Goal: Information Seeking & Learning: Compare options

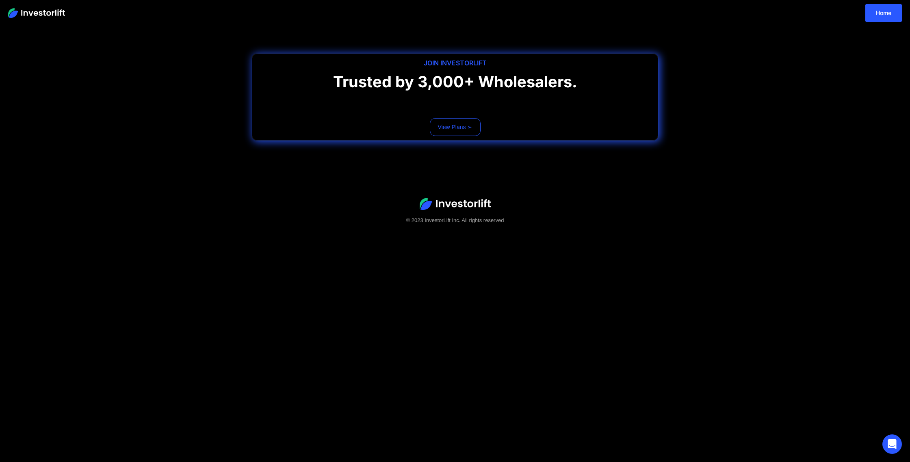
click at [456, 122] on link "View Plans ➢" at bounding box center [455, 127] width 51 height 18
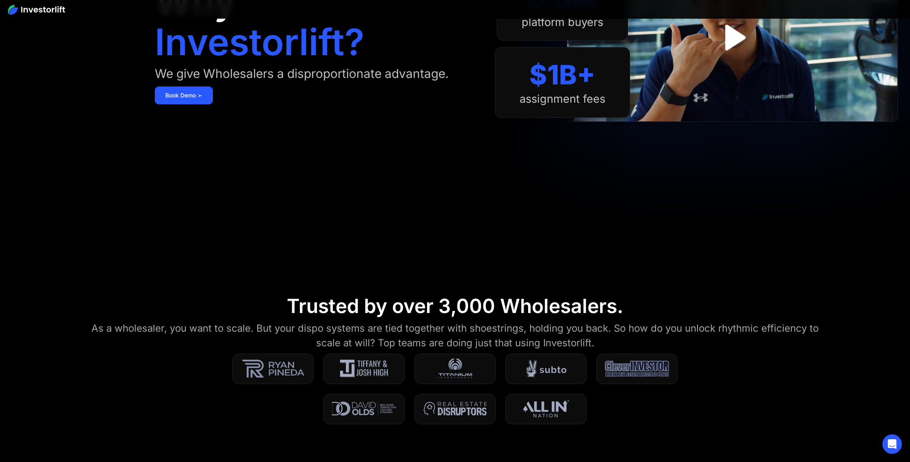
scroll to position [394, 0]
